Goal: Task Accomplishment & Management: Use online tool/utility

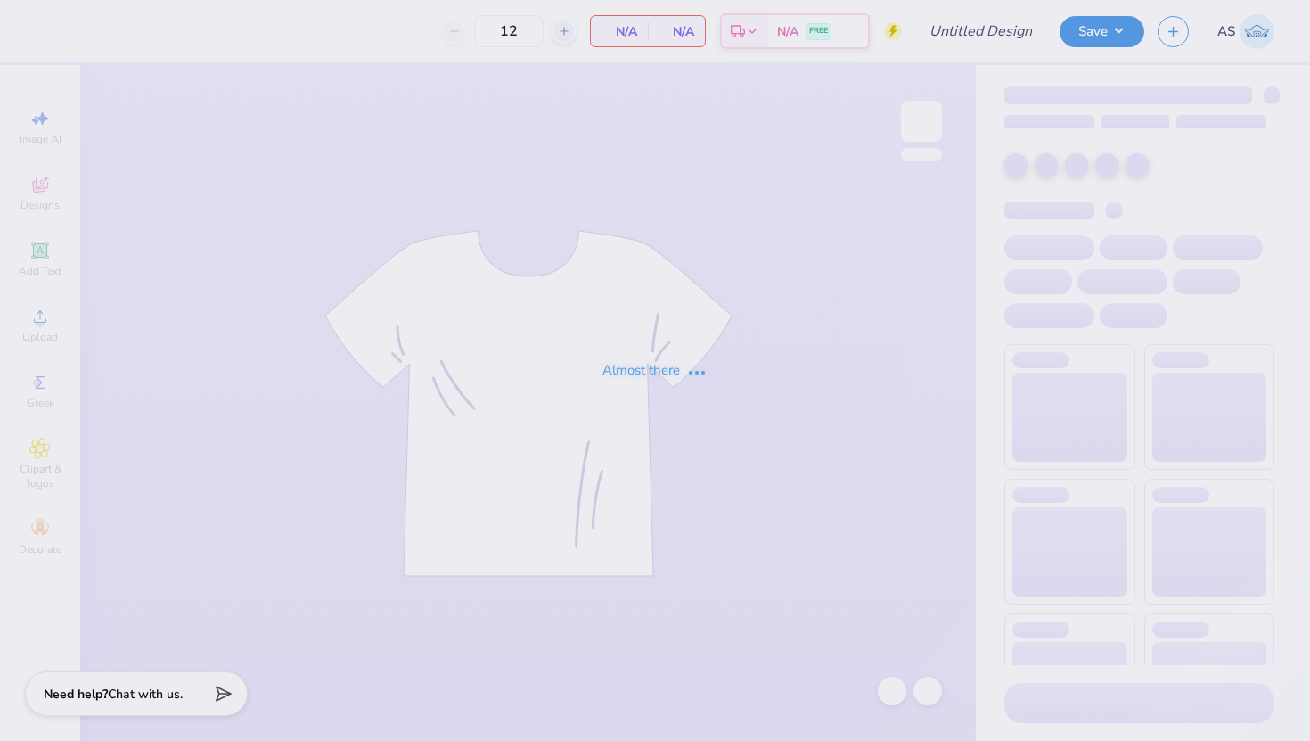
type input "Theta Family Weekend"
type input "24"
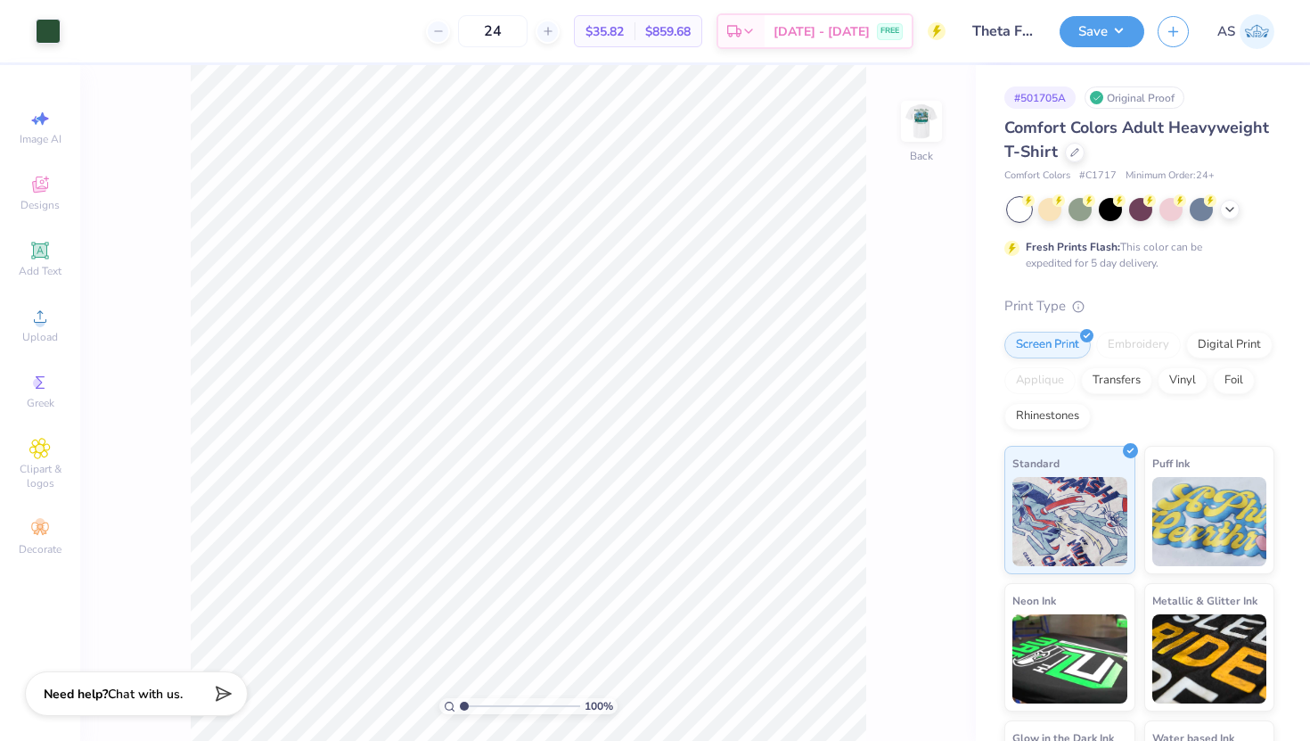
click at [957, 102] on div "100 % Back" at bounding box center [528, 403] width 896 height 676
click at [930, 119] on img at bounding box center [921, 121] width 71 height 71
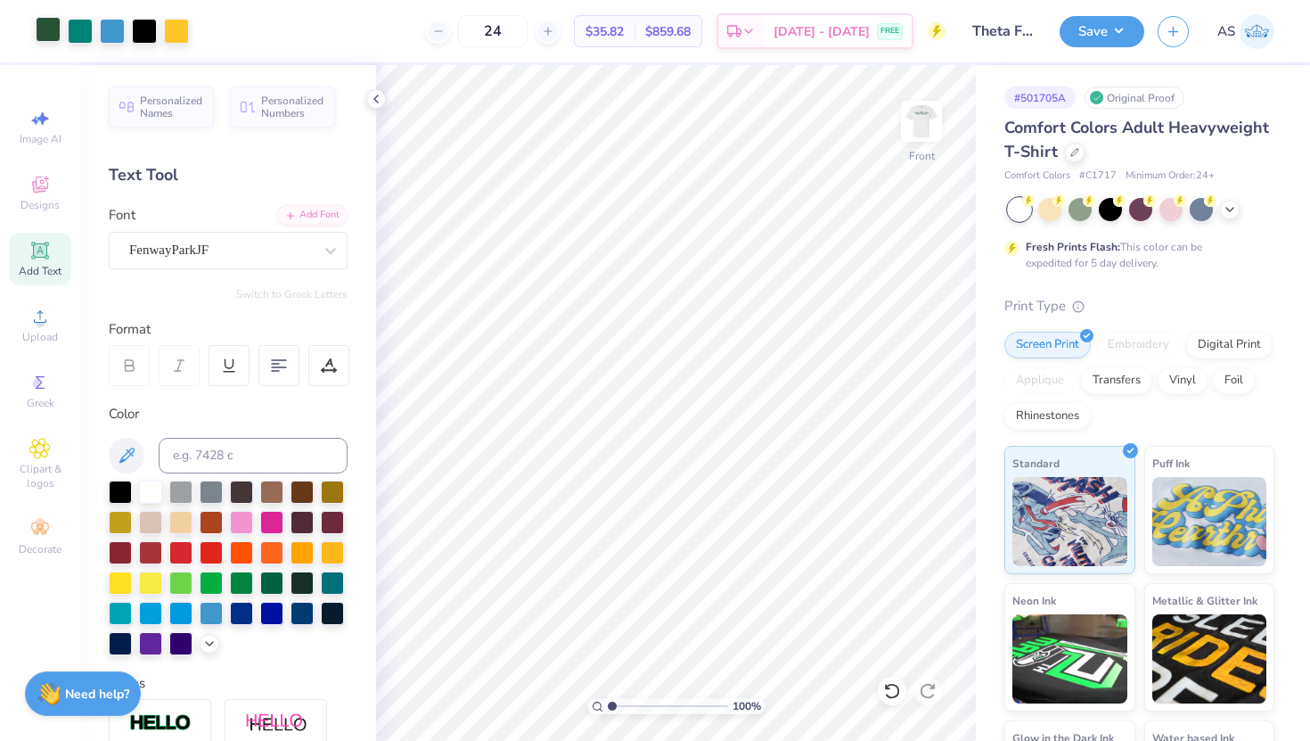
click at [49, 33] on div at bounding box center [48, 29] width 25 height 25
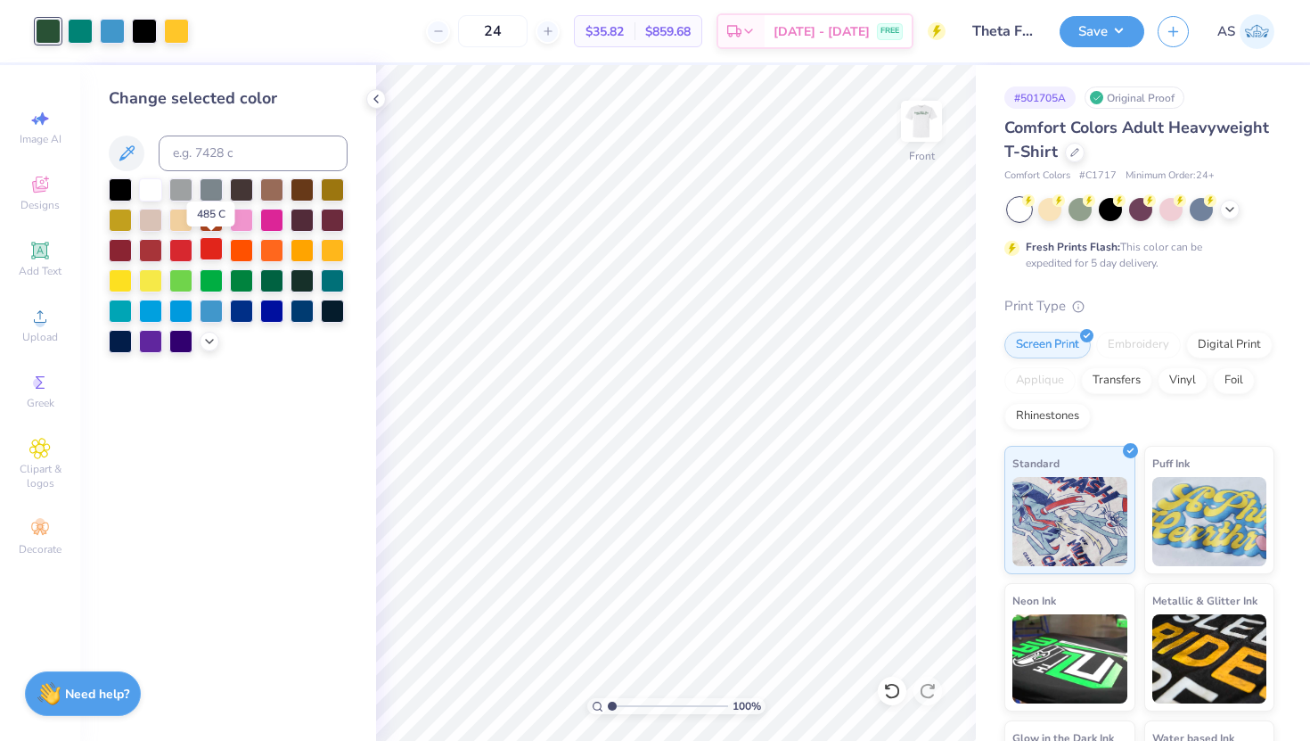
click at [210, 252] on div at bounding box center [211, 248] width 23 height 23
click at [210, 344] on icon at bounding box center [209, 339] width 14 height 14
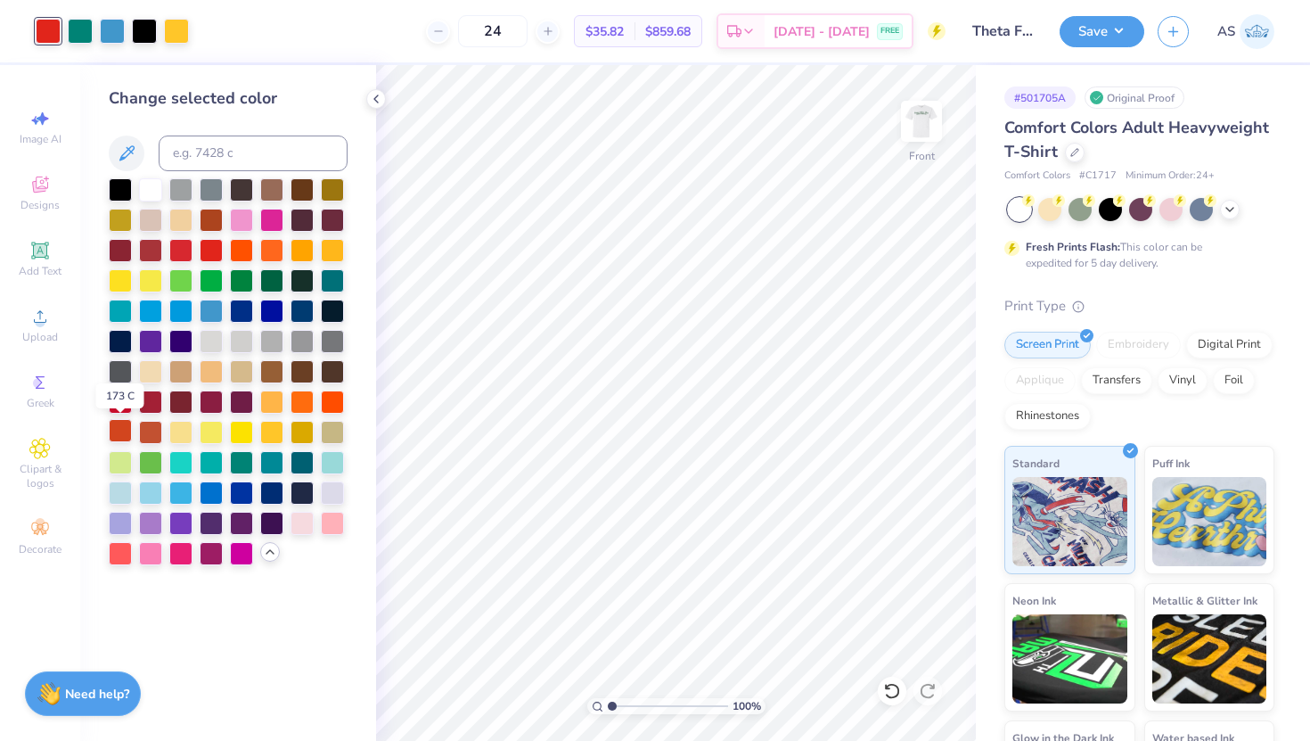
click at [116, 431] on div at bounding box center [120, 430] width 23 height 23
click at [118, 411] on div at bounding box center [120, 400] width 23 height 23
click at [119, 49] on div "Art colors" at bounding box center [94, 31] width 189 height 62
click at [118, 35] on div at bounding box center [112, 29] width 25 height 25
click at [118, 35] on div at bounding box center [112, 31] width 25 height 25
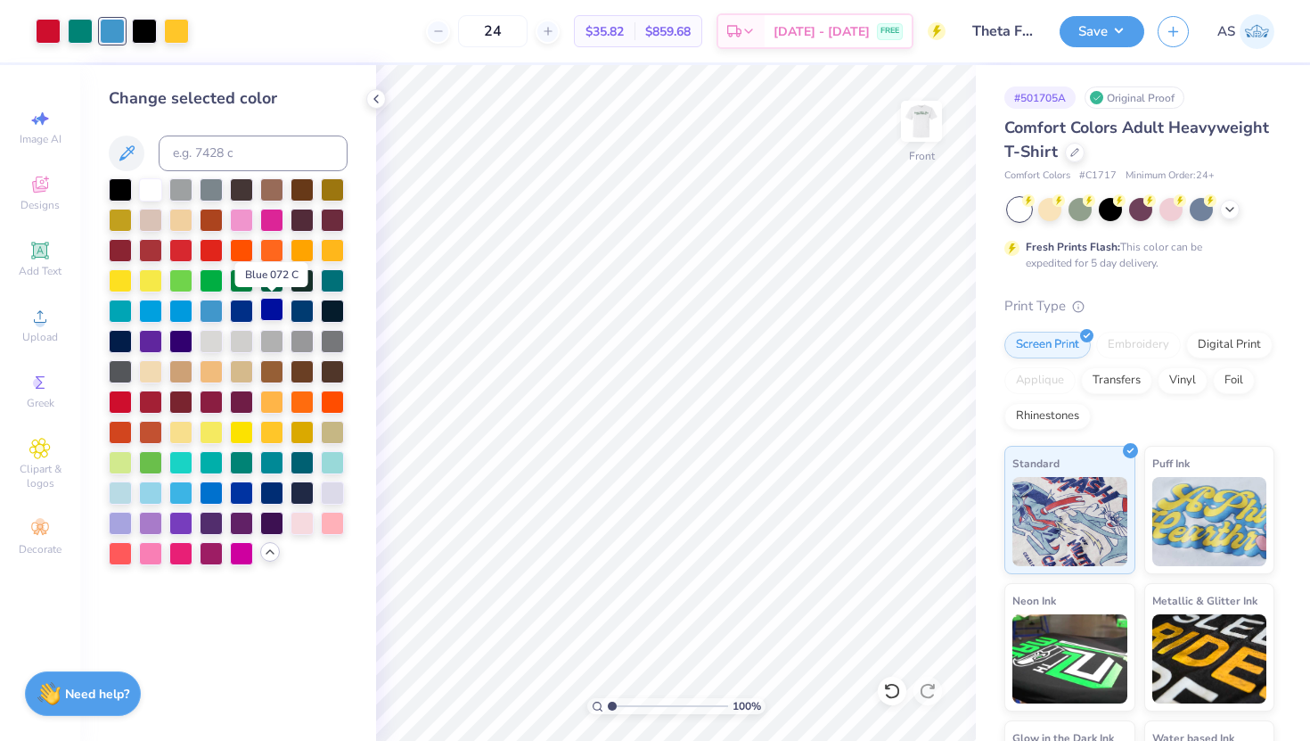
click at [272, 312] on div at bounding box center [271, 309] width 23 height 23
click at [78, 32] on div at bounding box center [80, 29] width 25 height 25
click at [120, 465] on div at bounding box center [120, 460] width 23 height 23
click at [139, 466] on div at bounding box center [150, 460] width 23 height 23
click at [48, 33] on div at bounding box center [48, 29] width 25 height 25
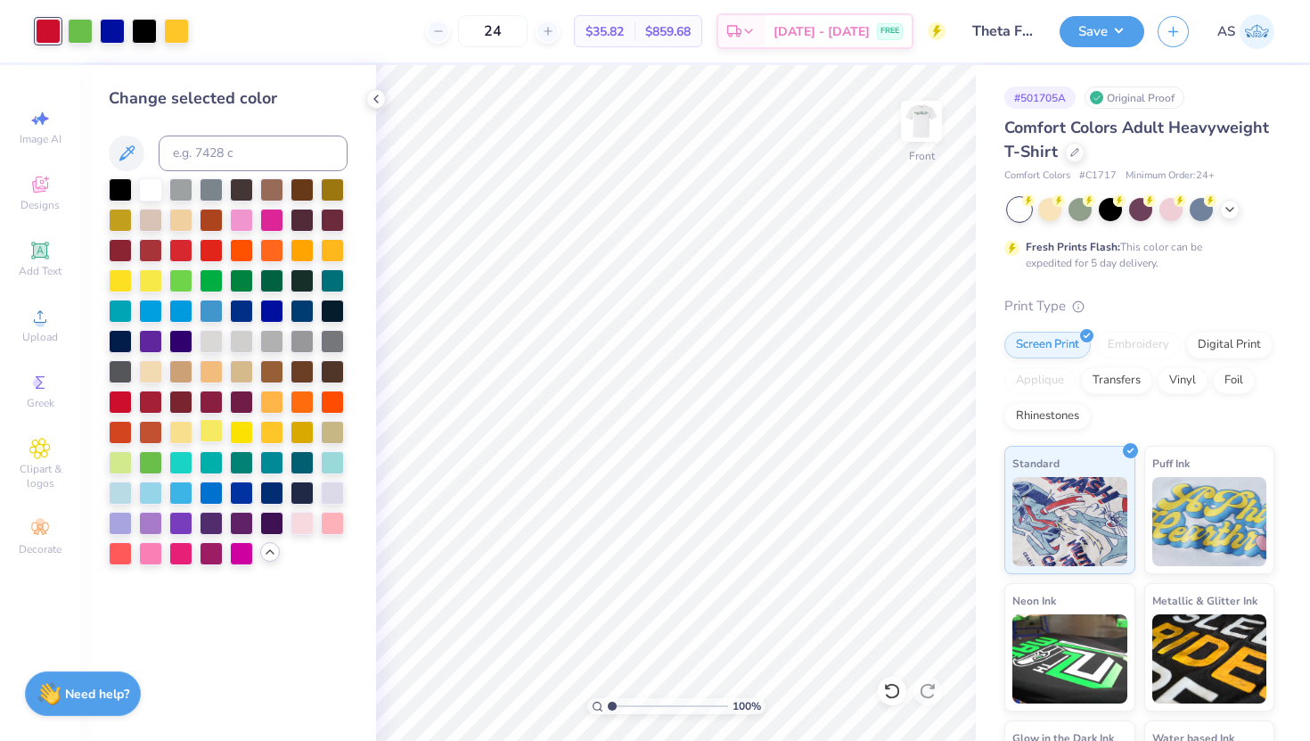
click at [214, 429] on div at bounding box center [211, 430] width 23 height 23
click at [242, 431] on div at bounding box center [241, 430] width 23 height 23
click at [211, 426] on div at bounding box center [211, 430] width 23 height 23
click at [124, 401] on div at bounding box center [120, 400] width 23 height 23
click at [117, 34] on div at bounding box center [112, 29] width 25 height 25
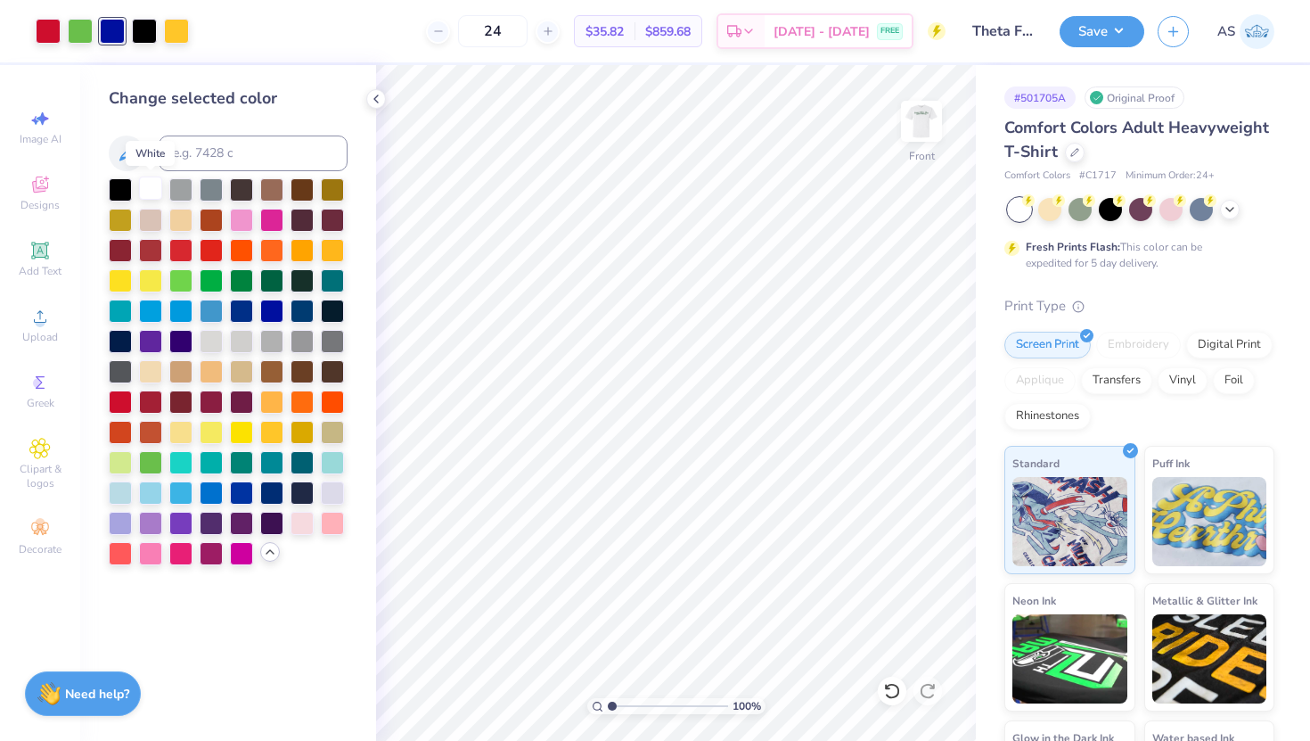
click at [146, 189] on div at bounding box center [150, 187] width 23 height 23
click at [1221, 216] on div at bounding box center [1141, 209] width 266 height 23
click at [1224, 216] on div at bounding box center [1141, 209] width 266 height 23
click at [1230, 209] on polyline at bounding box center [1229, 208] width 7 height 4
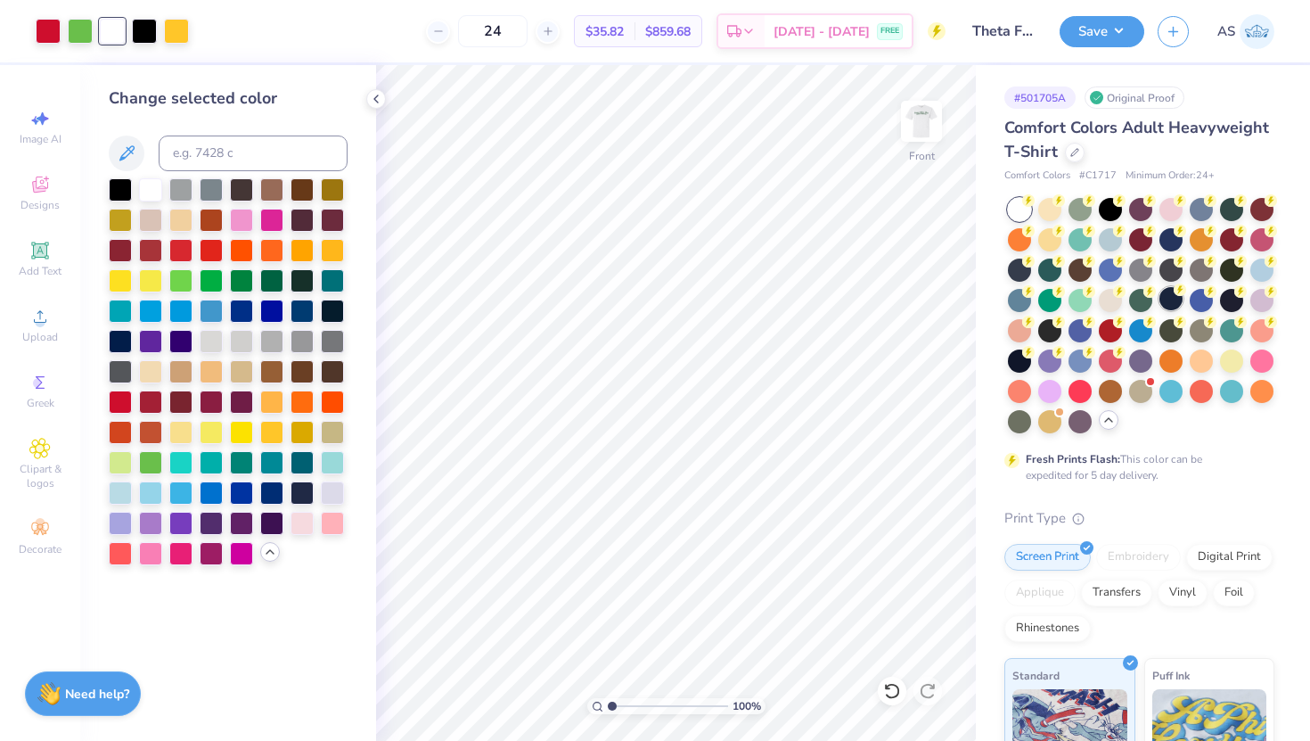
click at [1173, 305] on div at bounding box center [1170, 298] width 23 height 23
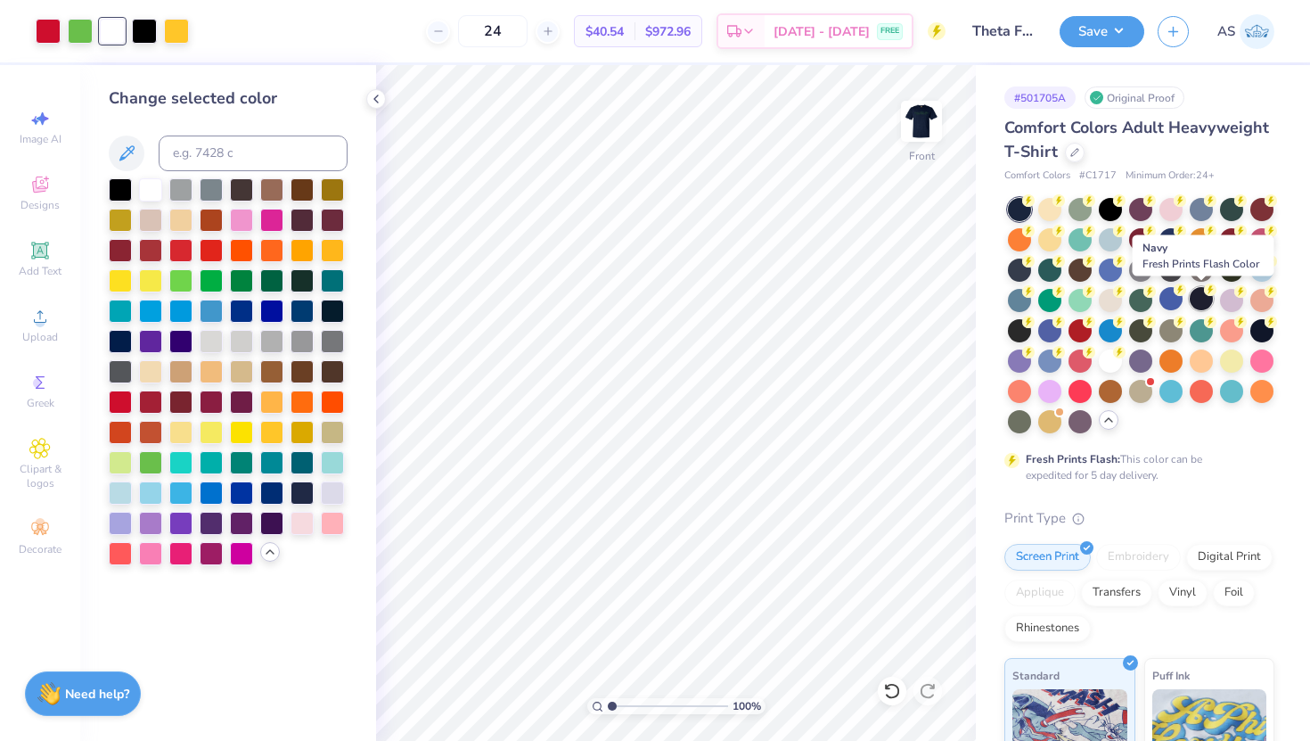
click at [1194, 302] on div at bounding box center [1201, 298] width 23 height 23
click at [1238, 364] on div at bounding box center [1231, 359] width 23 height 23
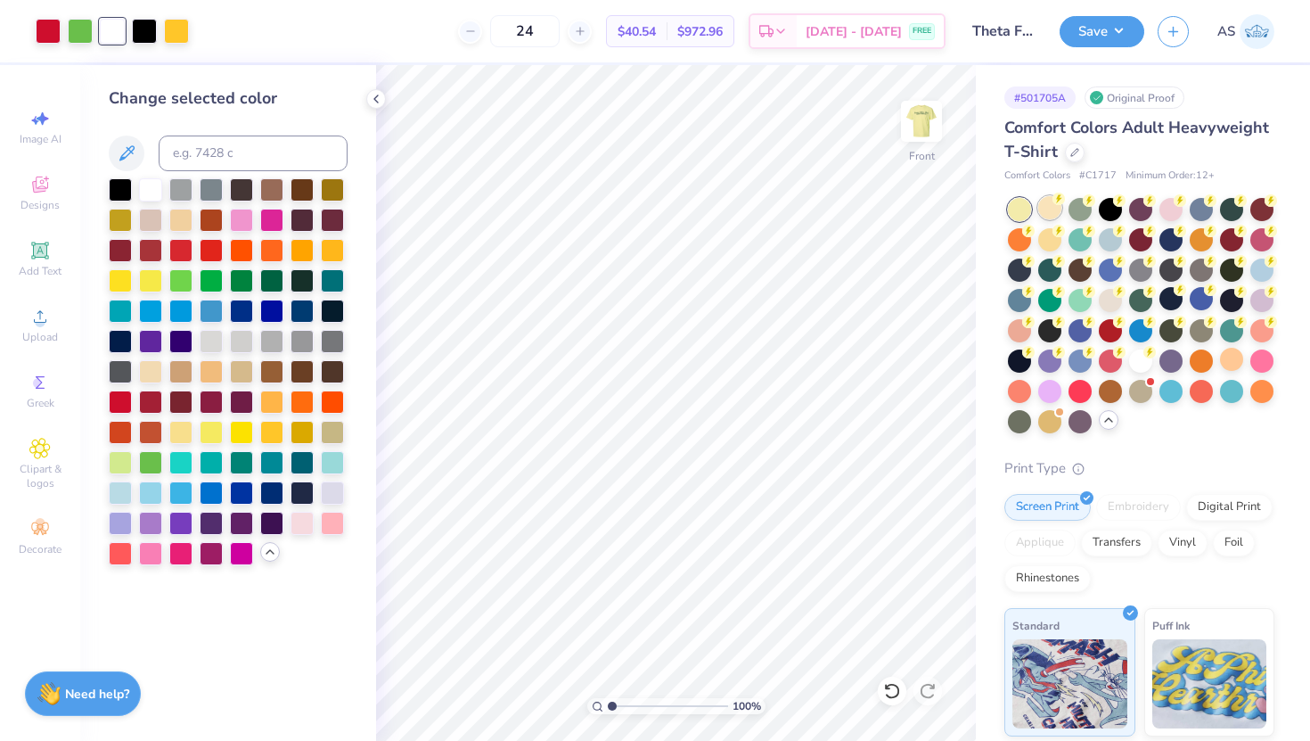
click at [1051, 212] on div at bounding box center [1049, 207] width 23 height 23
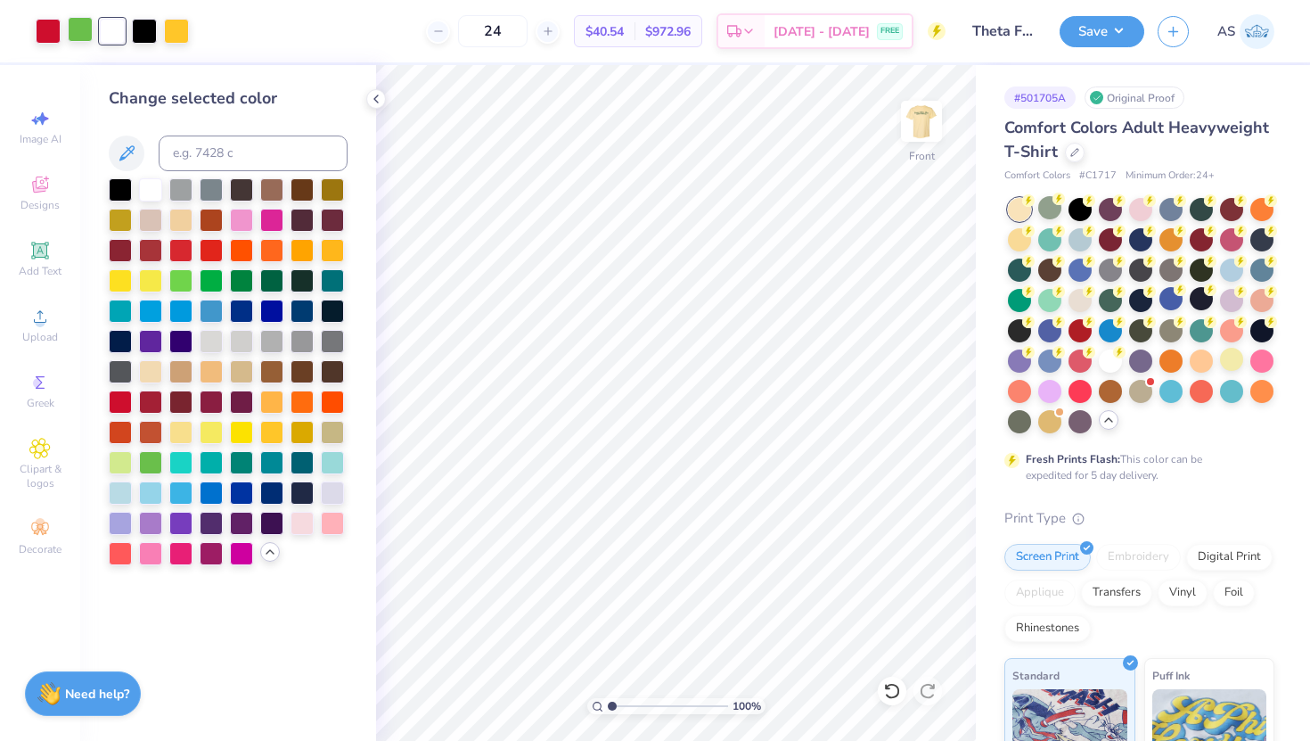
click at [76, 25] on div at bounding box center [80, 29] width 25 height 25
click at [110, 36] on div at bounding box center [112, 29] width 25 height 25
click at [242, 302] on div at bounding box center [241, 309] width 23 height 23
click at [277, 311] on div at bounding box center [271, 309] width 23 height 23
click at [180, 313] on div at bounding box center [180, 309] width 23 height 23
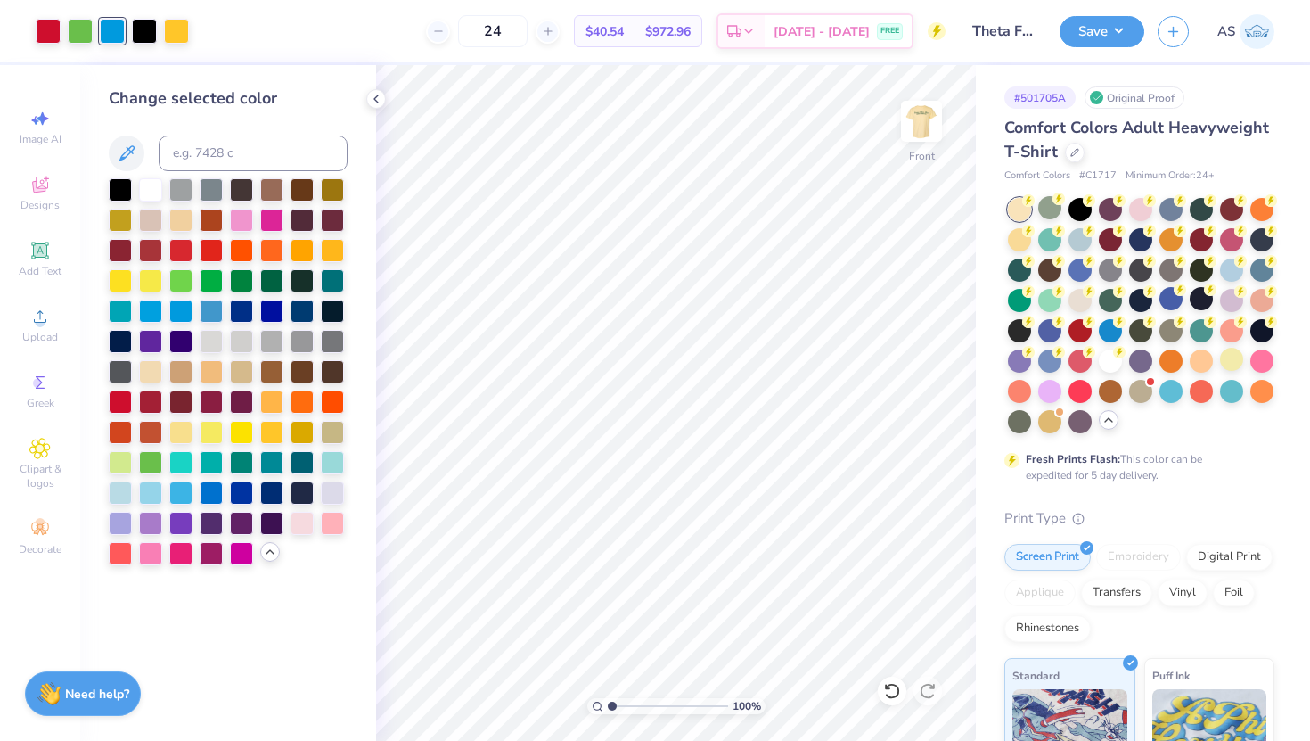
click at [196, 313] on div at bounding box center [228, 371] width 239 height 387
click at [217, 313] on div at bounding box center [211, 309] width 23 height 23
click at [271, 308] on div at bounding box center [271, 309] width 23 height 23
click at [176, 23] on div at bounding box center [176, 29] width 25 height 25
click at [150, 193] on div at bounding box center [150, 187] width 23 height 23
